Goal: Check status: Check status

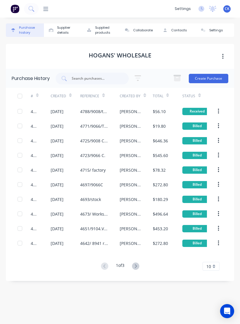
click at [47, 7] on icon at bounding box center [45, 9] width 5 height 6
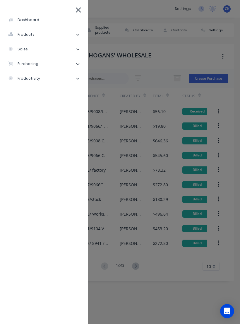
click at [49, 8] on div "dashboard products Product Catalogue Materials sales Sales Orders Customers Pri…" at bounding box center [44, 162] width 88 height 324
click at [37, 68] on li "purchasing" at bounding box center [44, 64] width 78 height 15
click at [50, 79] on div "Purchase Orders" at bounding box center [33, 78] width 40 height 5
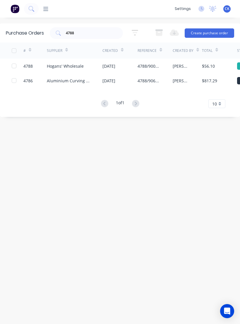
click at [97, 35] on input "4788" at bounding box center [89, 33] width 49 height 6
type input "4"
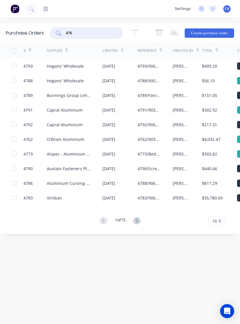
type input "4765"
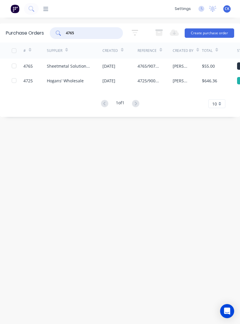
click at [156, 66] on div "4765/9074/Sample" at bounding box center [149, 66] width 23 height 6
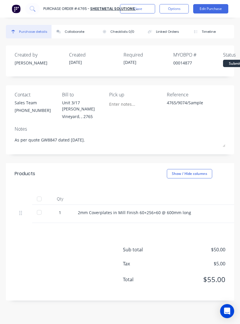
click at [40, 208] on div at bounding box center [39, 212] width 12 height 12
type textarea "x"
click at [148, 11] on button "Close" at bounding box center [137, 8] width 35 height 9
